Goal: Navigation & Orientation: Go to known website

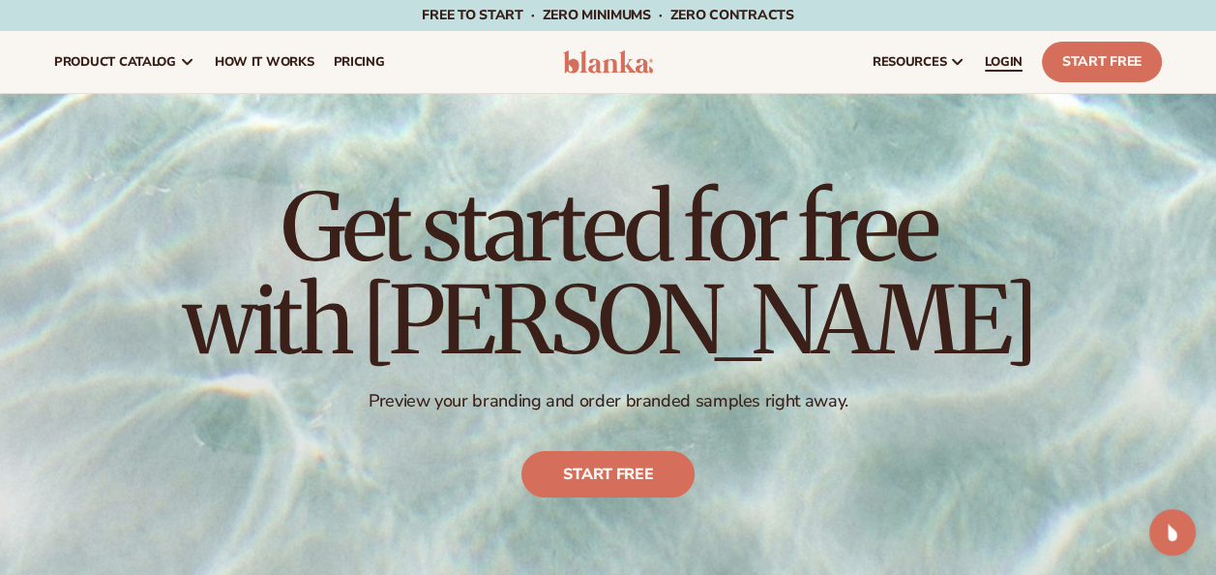
click at [1015, 60] on span "LOGIN" at bounding box center [1004, 61] width 38 height 15
